Goal: Book appointment/travel/reservation

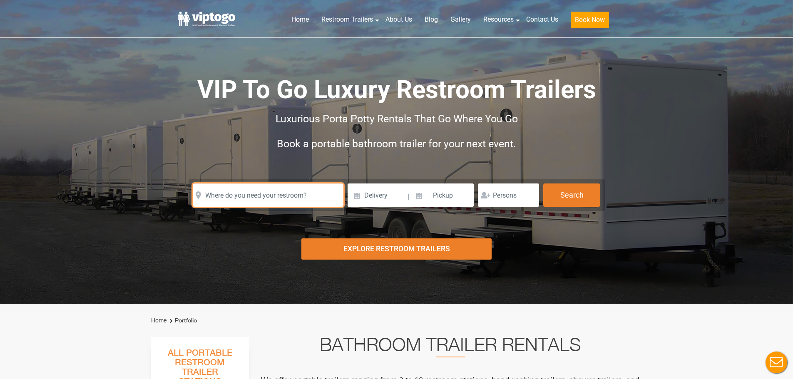
click at [248, 198] on input "text" at bounding box center [268, 195] width 151 height 23
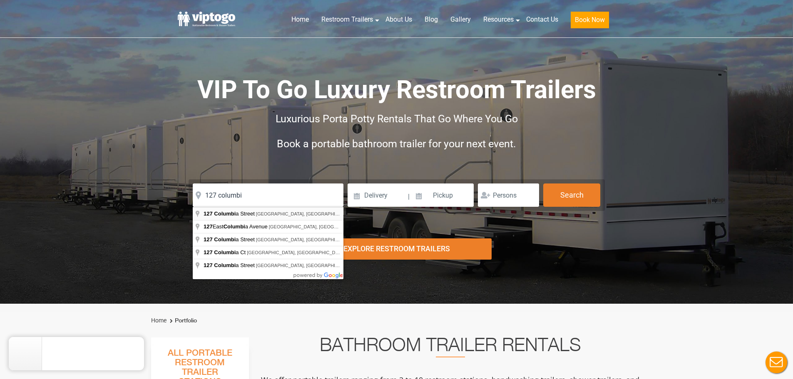
type input "[STREET_ADDRESS]"
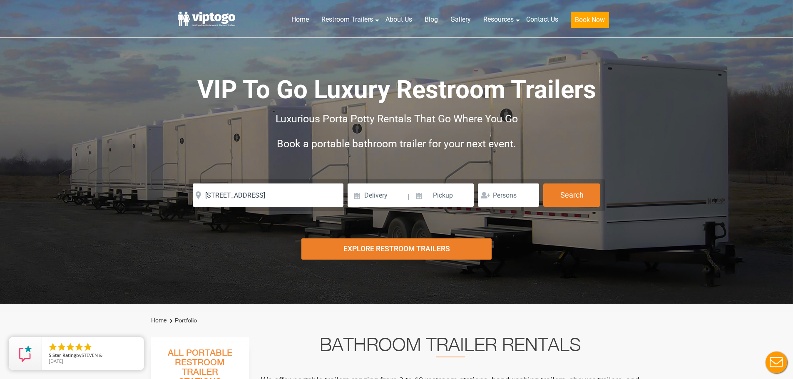
drag, startPoint x: 285, startPoint y: 214, endPoint x: 296, endPoint y: 211, distance: 11.1
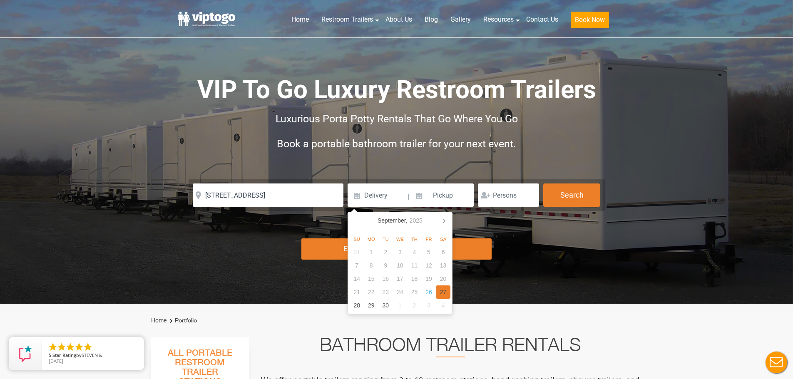
click at [440, 291] on div "27" at bounding box center [443, 292] width 15 height 13
type input "[DATE]"
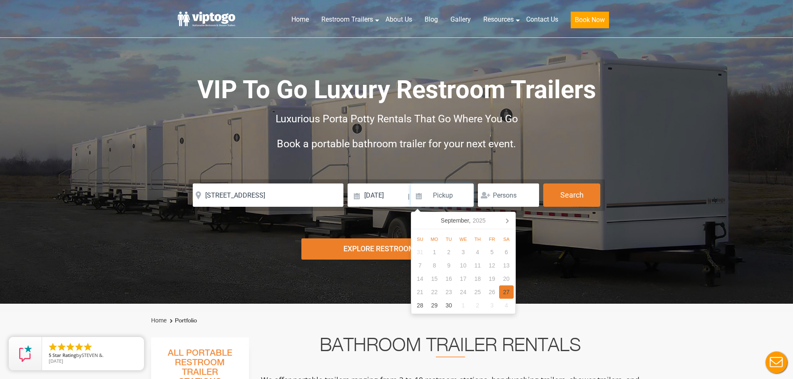
click at [505, 293] on div "27" at bounding box center [506, 292] width 15 height 13
type input "[DATE]"
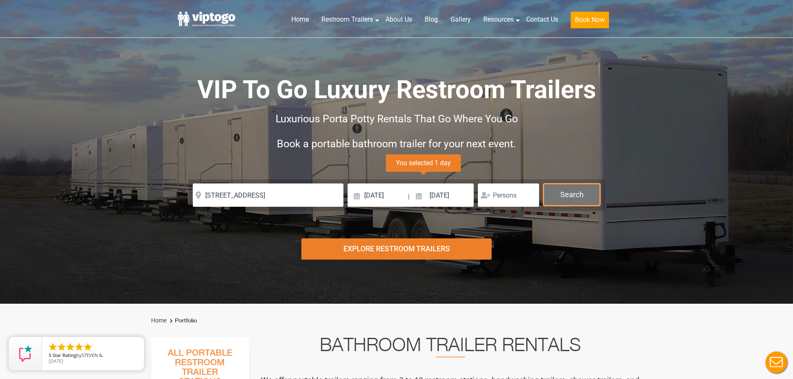
click at [574, 194] on button "Search" at bounding box center [571, 195] width 57 height 22
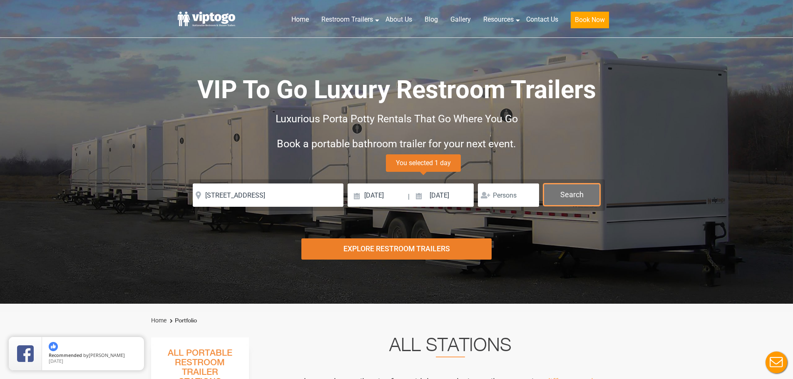
click at [569, 195] on button "Search" at bounding box center [571, 195] width 57 height 22
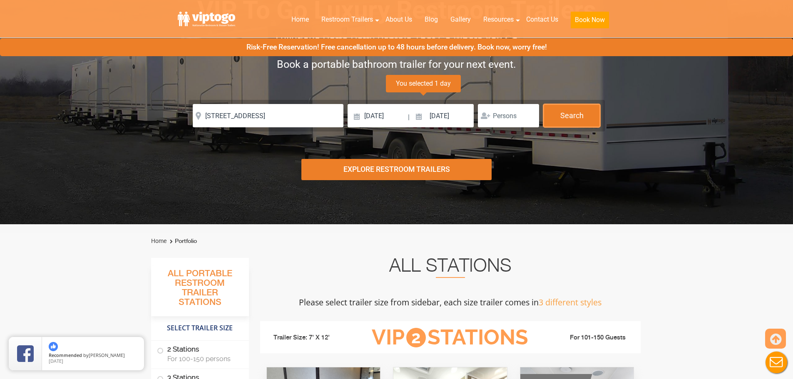
scroll to position [4, 0]
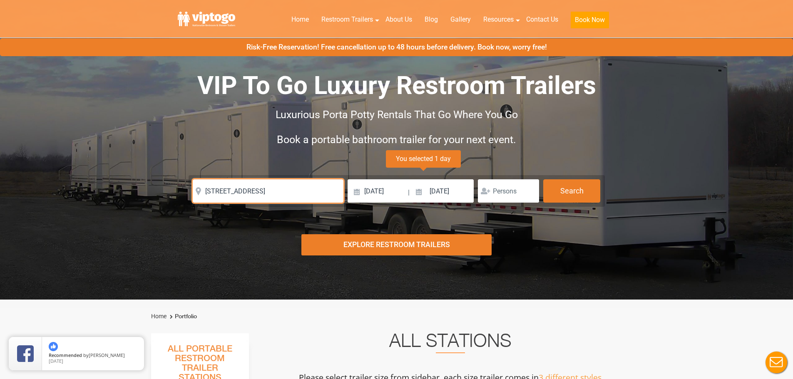
click at [299, 181] on input "[STREET_ADDRESS]" at bounding box center [268, 190] width 151 height 23
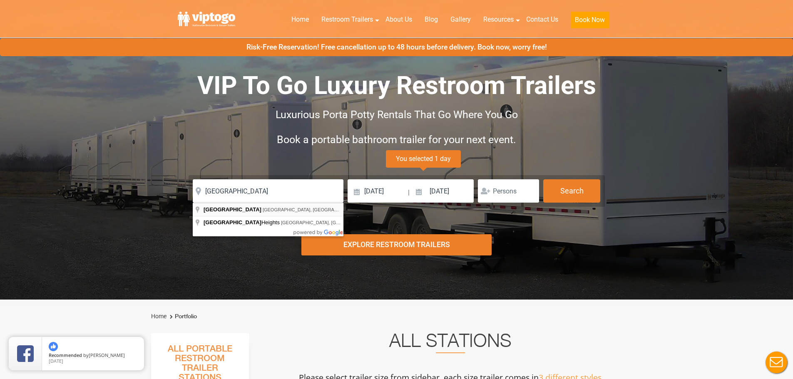
type input "[GEOGRAPHIC_DATA], [GEOGRAPHIC_DATA], [GEOGRAPHIC_DATA]"
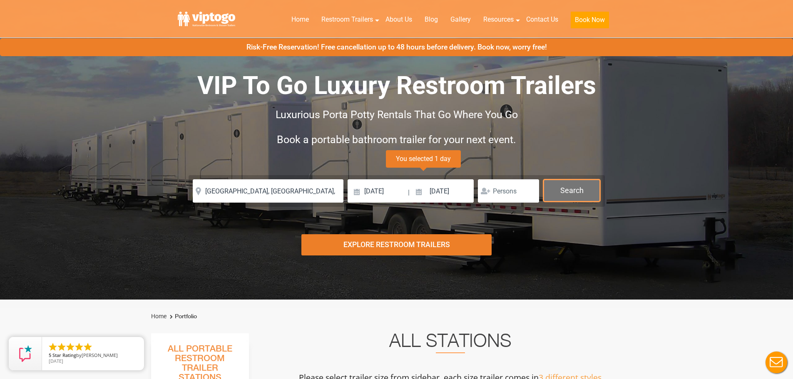
click at [578, 200] on button "Search" at bounding box center [571, 190] width 57 height 22
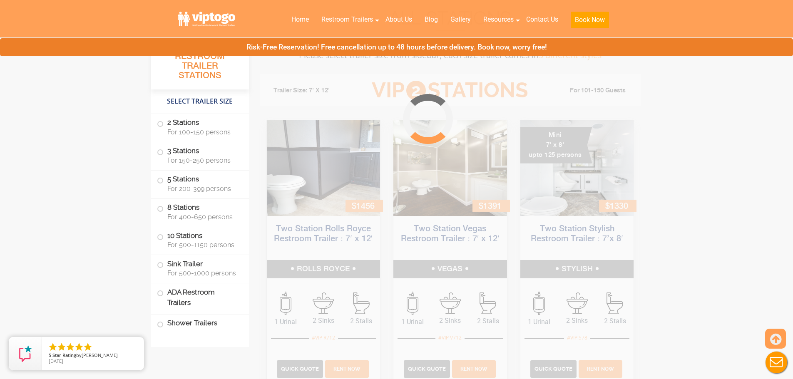
scroll to position [337, 0]
